Goal: Navigation & Orientation: Find specific page/section

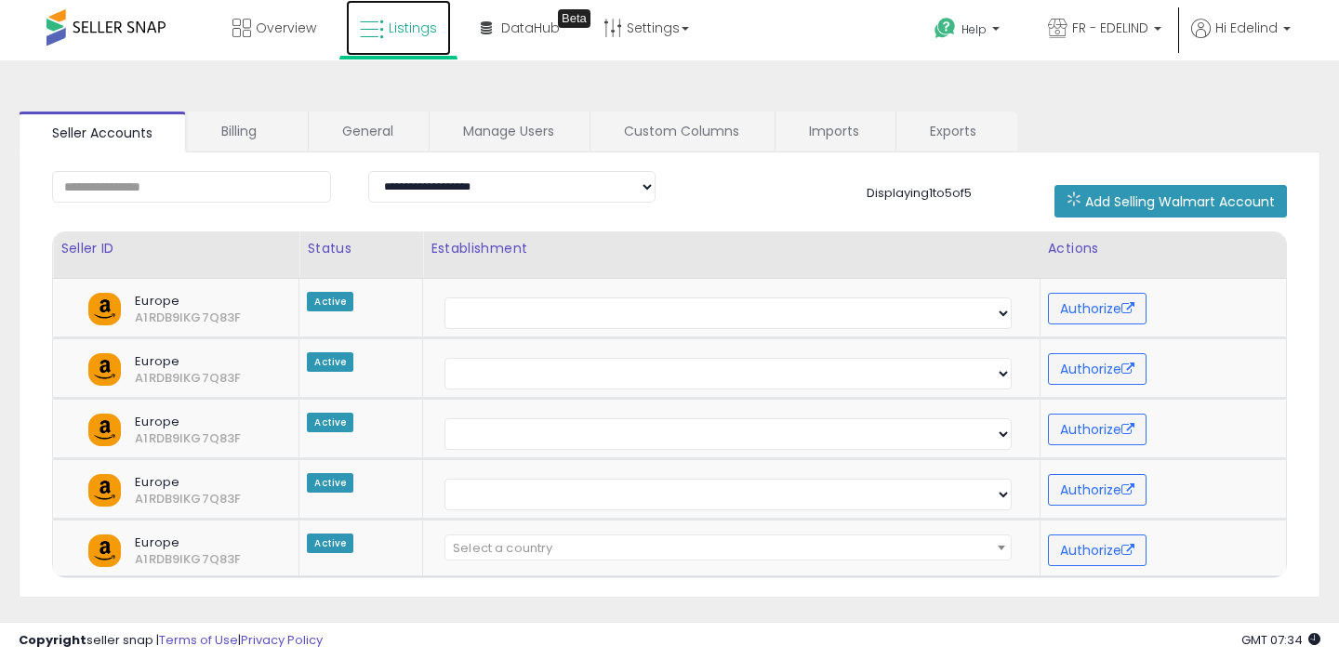
click at [395, 35] on span "Listings" at bounding box center [413, 28] width 48 height 19
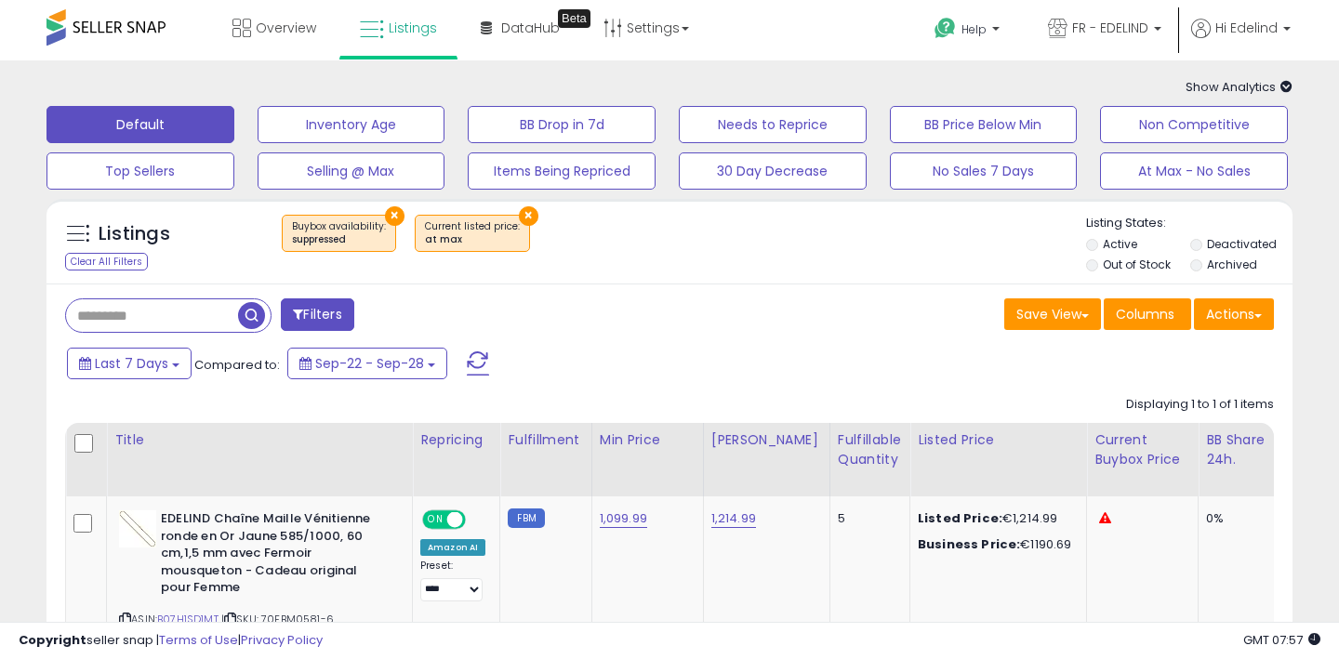
click at [519, 211] on button "×" at bounding box center [529, 216] width 20 height 20
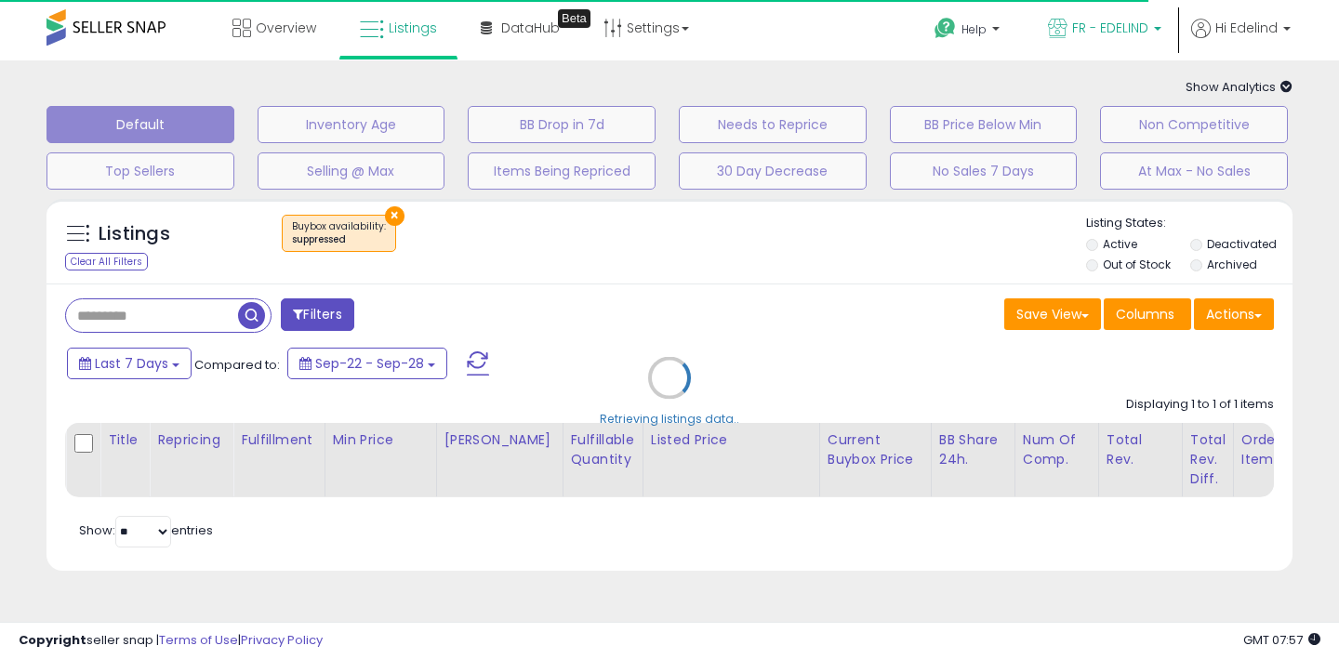
click at [1102, 37] on p "FR - EDELIND" at bounding box center [1104, 30] width 113 height 23
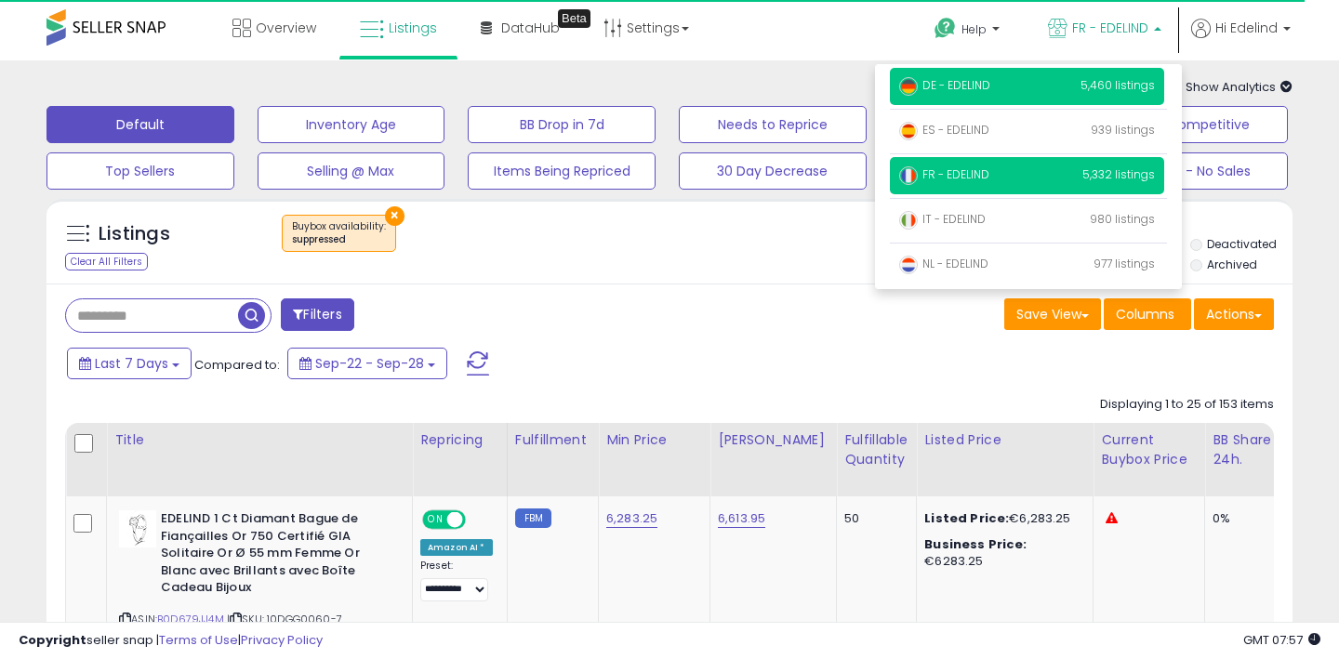
click at [1077, 85] on p "DE - EDELIND 5,460 listings" at bounding box center [1027, 86] width 274 height 37
